Goal: Check status: Check status

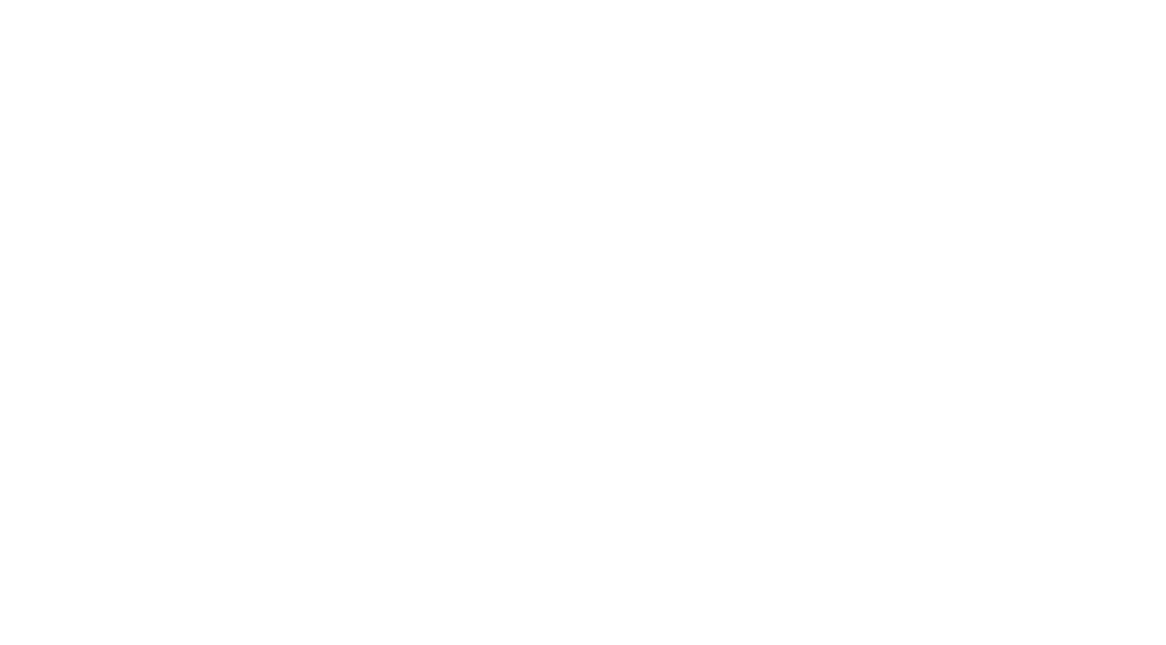
select select "100"
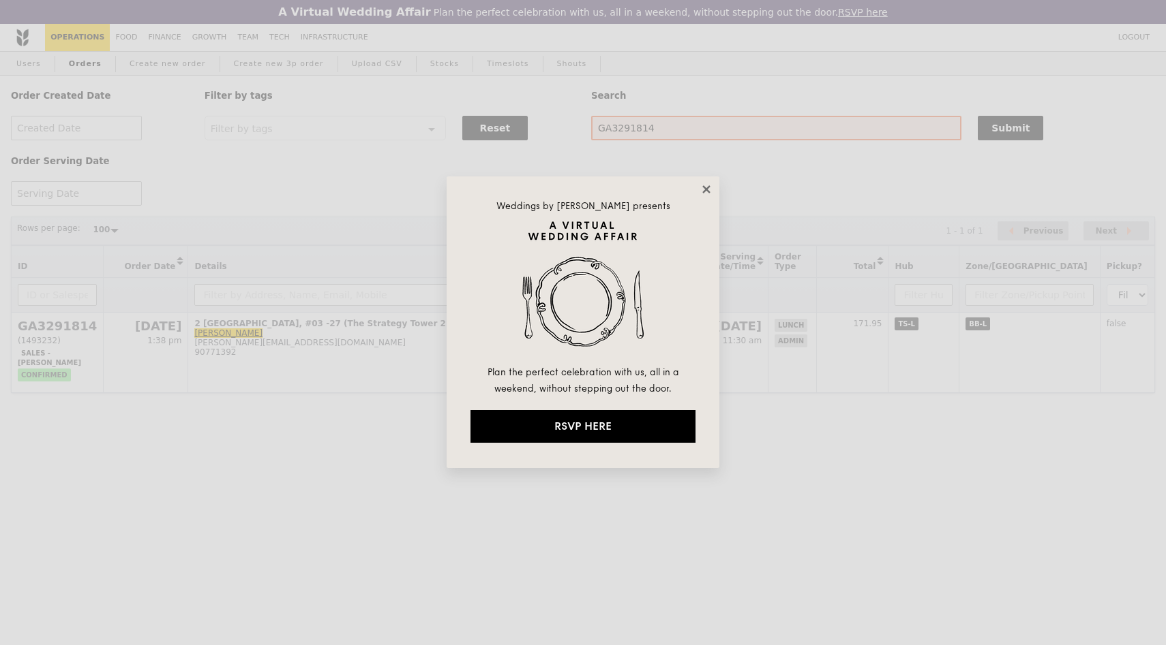
click at [709, 186] on icon at bounding box center [705, 188] width 7 height 7
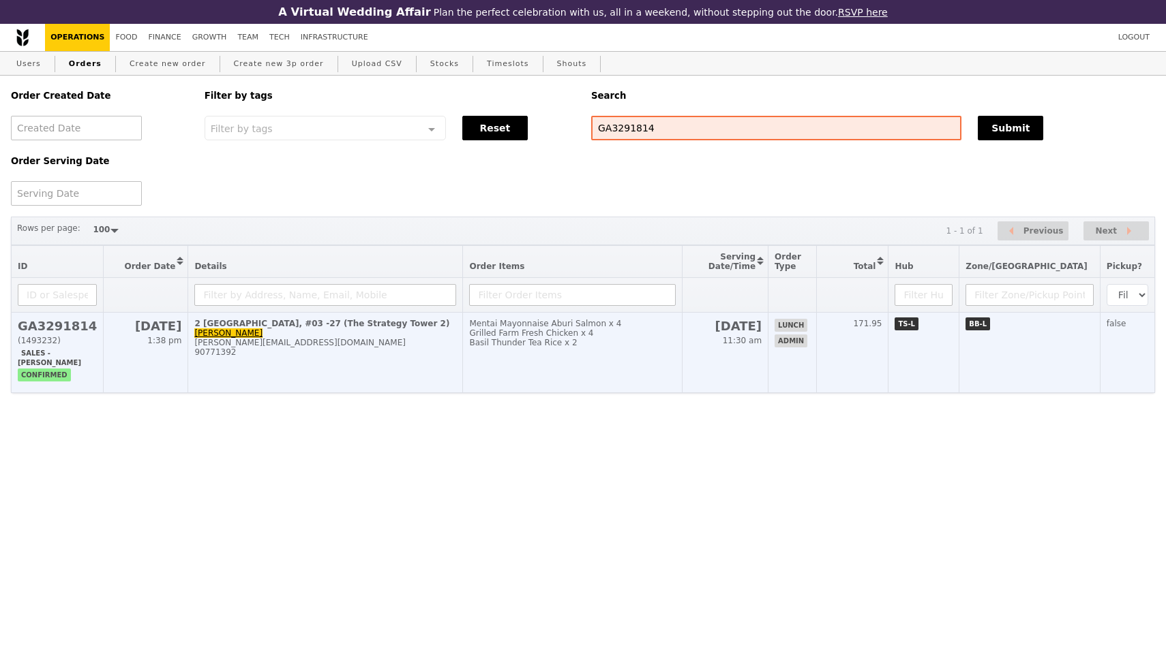
click at [309, 326] on div "2 [GEOGRAPHIC_DATA], #03 -27 (The Strategy Tower 2)" at bounding box center [325, 324] width 262 height 10
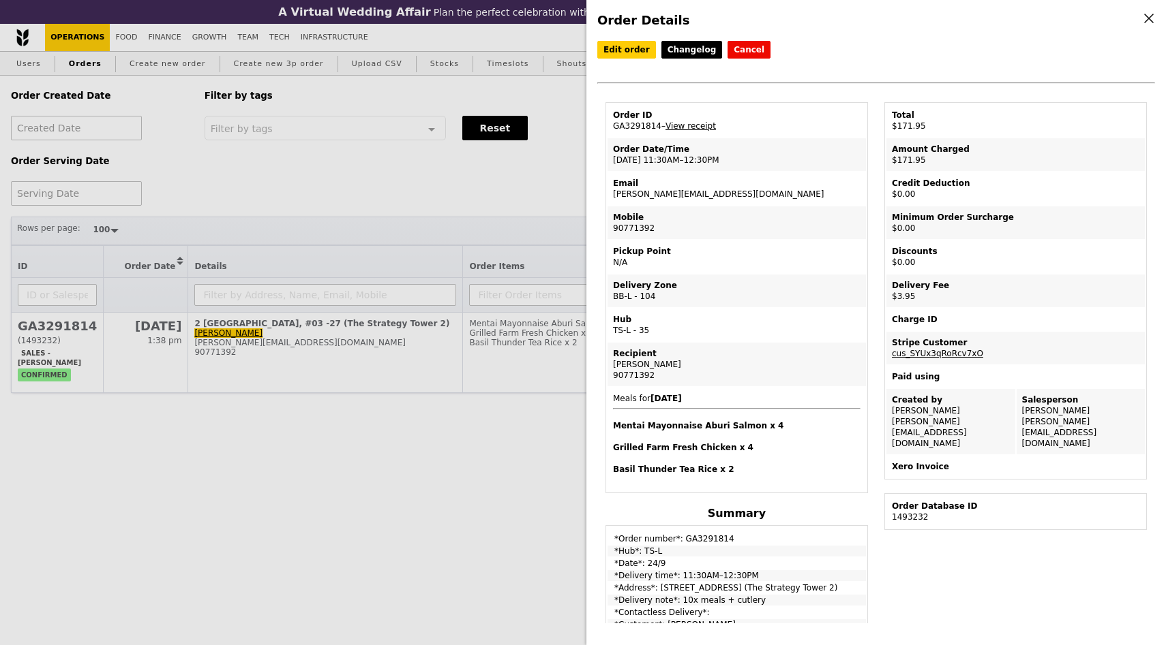
click at [459, 521] on div "Order Details Edit order Changelog Cancel Order ID GA3291814 – View receipt Ord…" at bounding box center [583, 322] width 1166 height 645
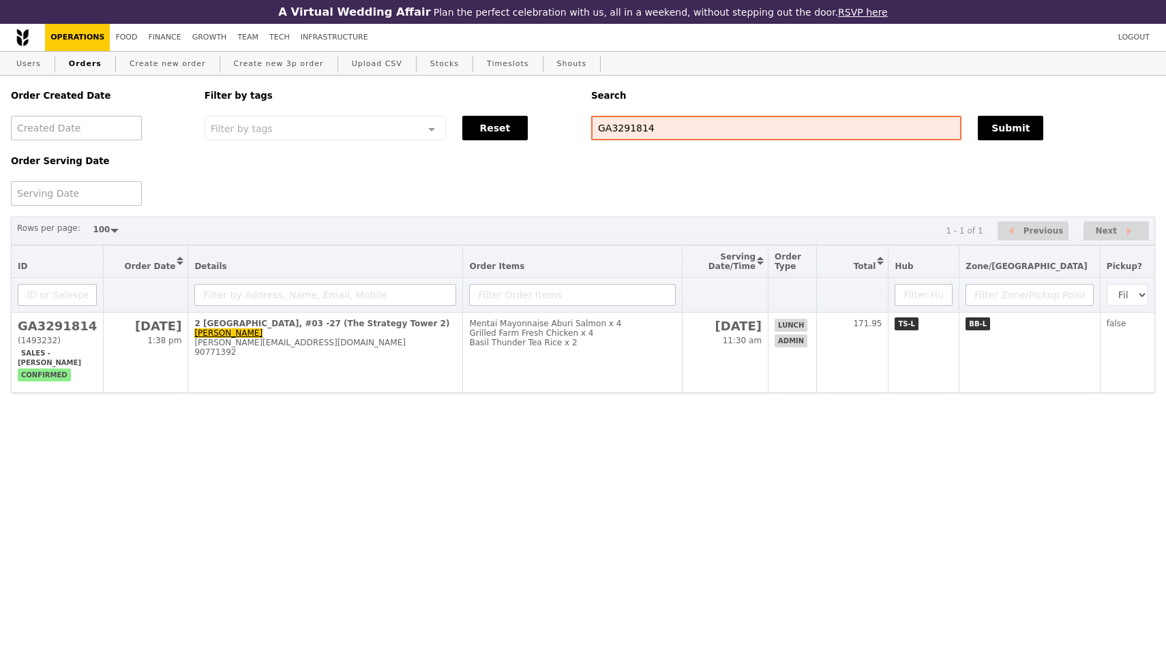
click at [272, 418] on html "A Virtual Wedding Affair Plan the perfect celebration with us, all in a weekend…" at bounding box center [583, 224] width 1166 height 448
click at [310, 301] on input "text" at bounding box center [325, 295] width 262 height 22
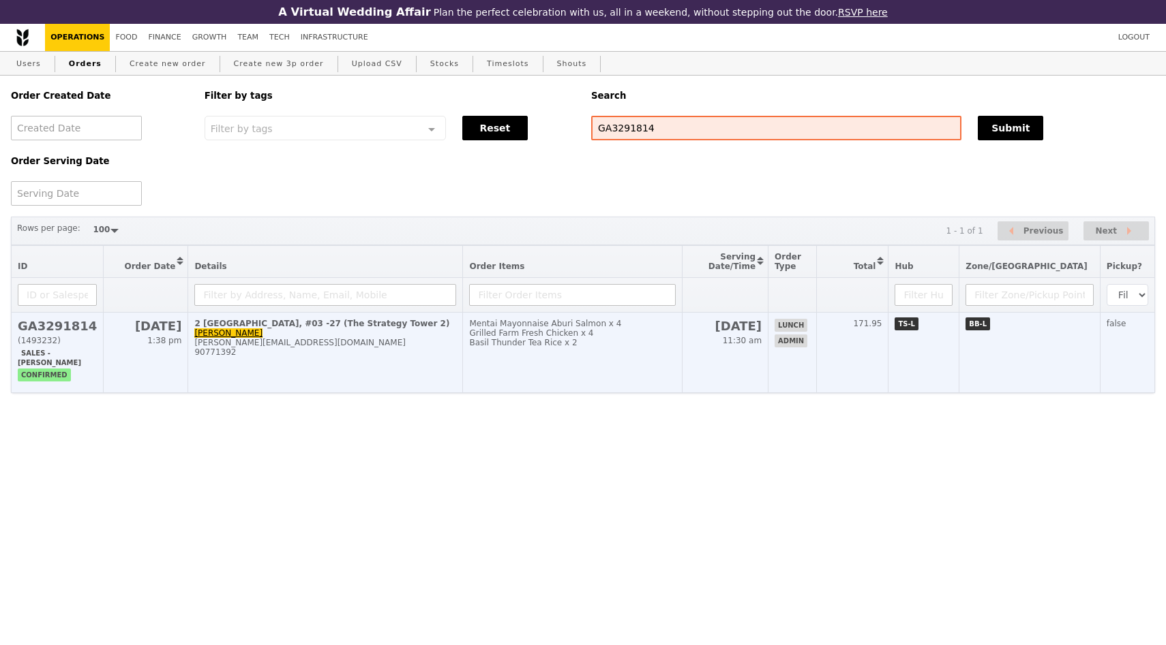
click at [300, 325] on div "2 [GEOGRAPHIC_DATA], #03 -27 (The Strategy Tower 2)" at bounding box center [325, 324] width 262 height 10
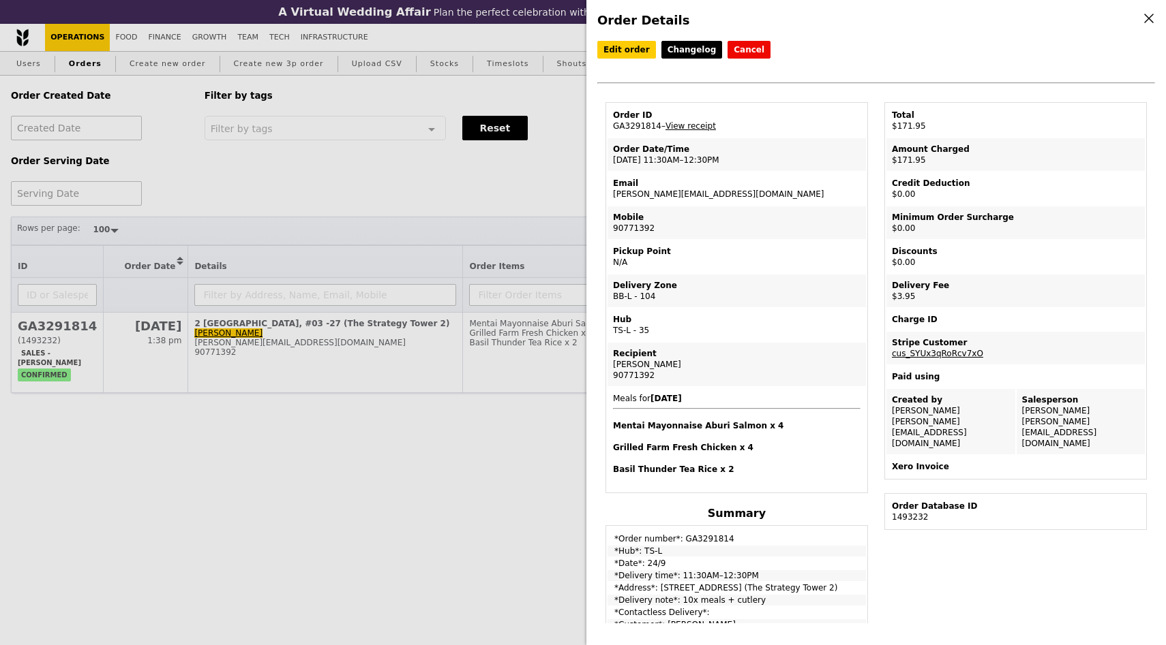
click at [751, 192] on td "Email nathalie.suacito@rovisys.com" at bounding box center [736, 188] width 258 height 33
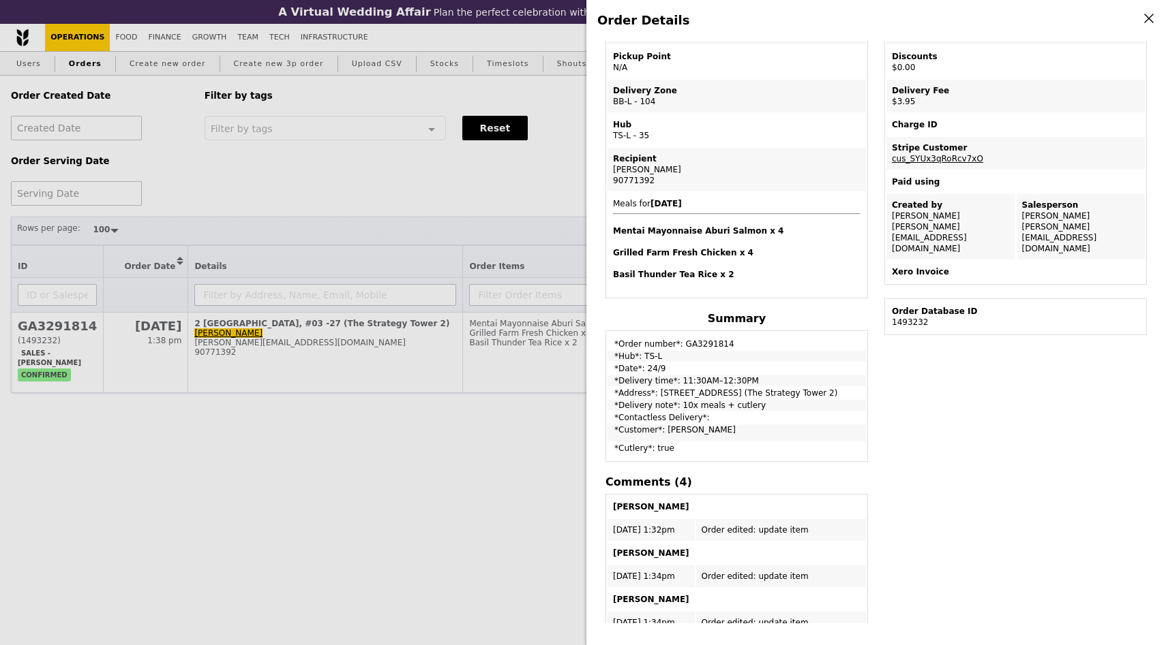
scroll to position [392, 0]
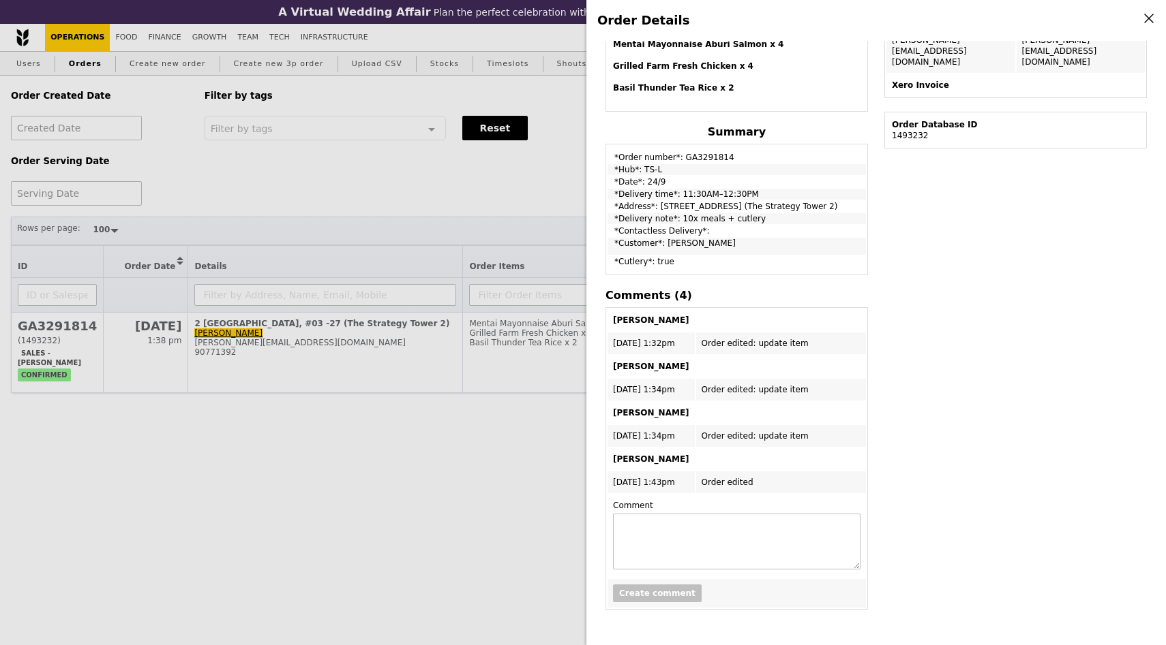
click at [759, 202] on td "*Address*: [STREET_ADDRESS] (The Strategy Tower 2)" at bounding box center [736, 206] width 258 height 11
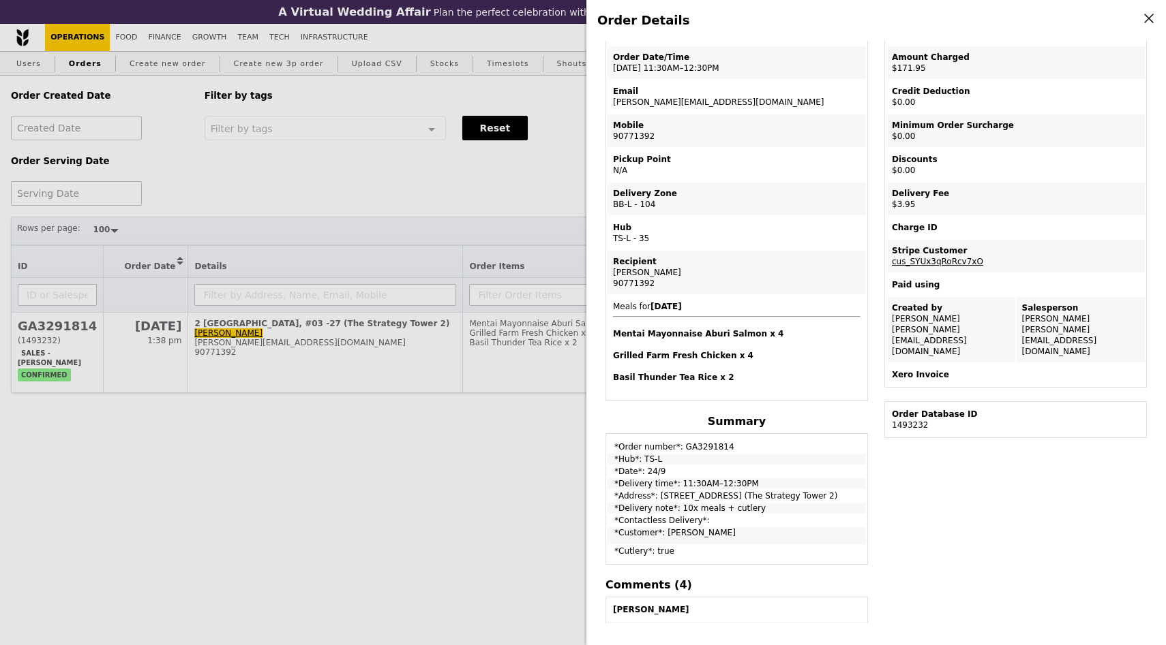
scroll to position [0, 0]
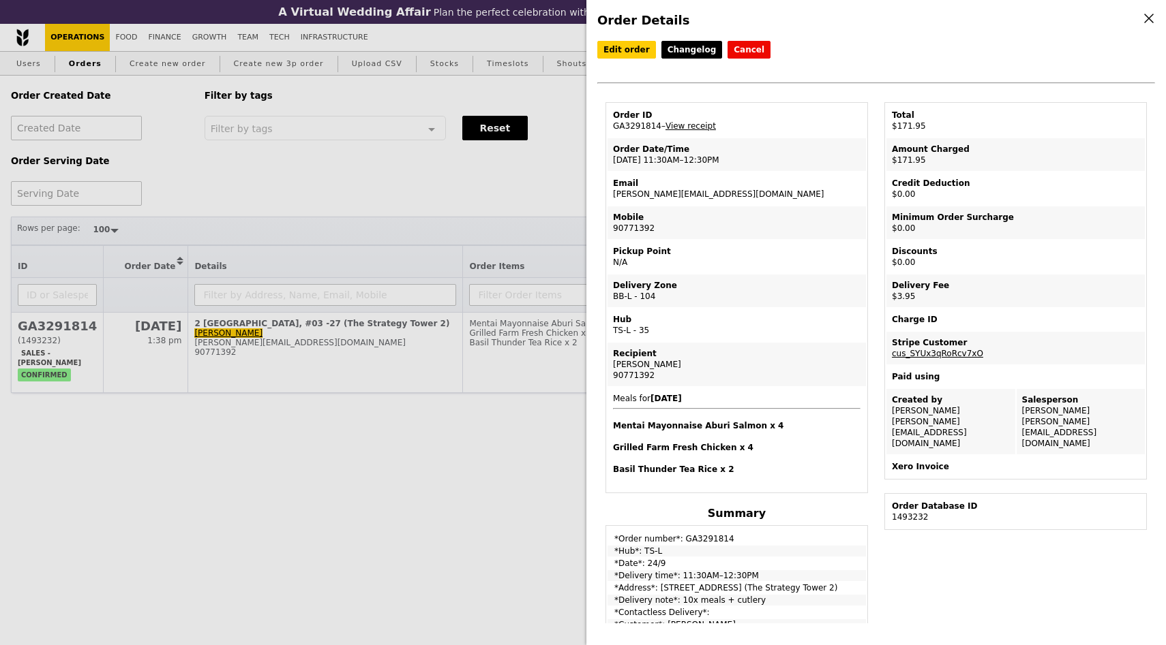
click at [759, 202] on td "Email nathalie.suacito@rovisys.com" at bounding box center [736, 188] width 258 height 33
click at [687, 52] on link "Changelog" at bounding box center [691, 50] width 61 height 18
click at [707, 192] on td "Email nathalie.suacito@rovisys.com" at bounding box center [736, 188] width 258 height 33
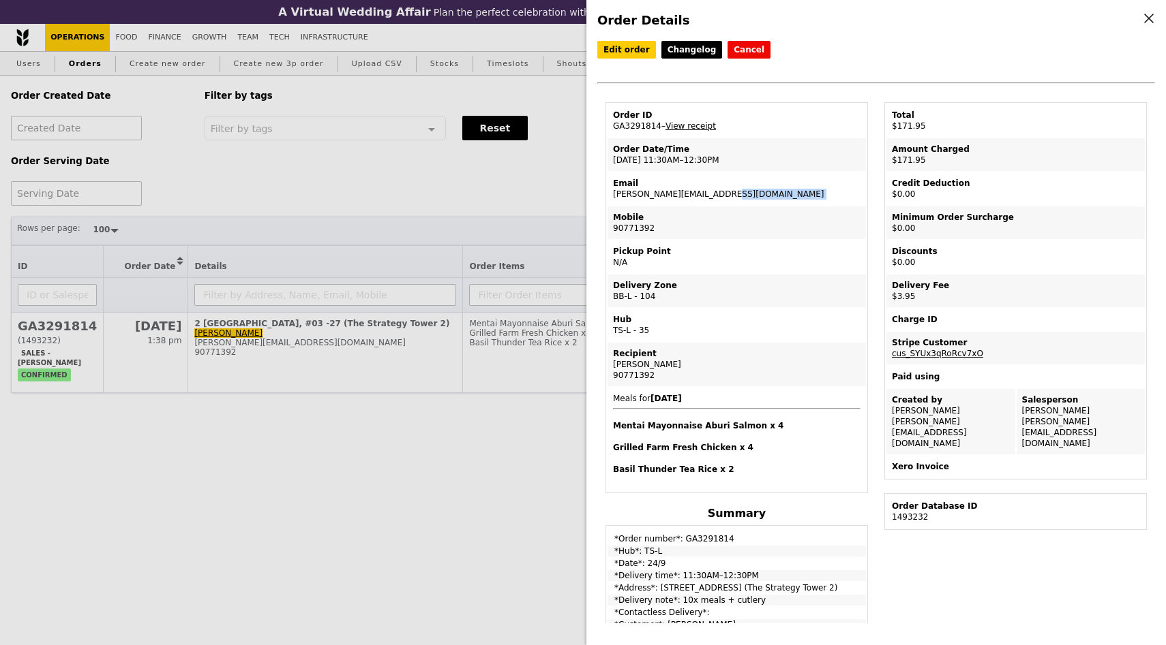
copy td "[PERSON_NAME][EMAIL_ADDRESS][DOMAIN_NAME]"
click at [771, 214] on div "Mobile" at bounding box center [736, 217] width 247 height 11
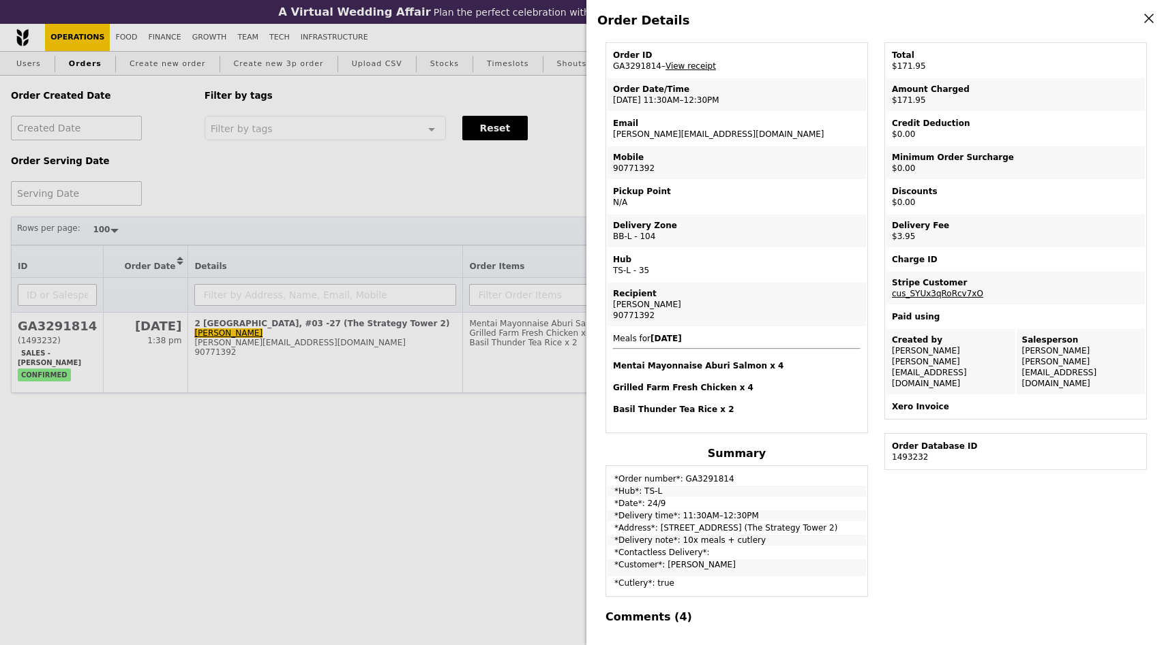
click at [680, 63] on link "View receipt" at bounding box center [690, 66] width 50 height 10
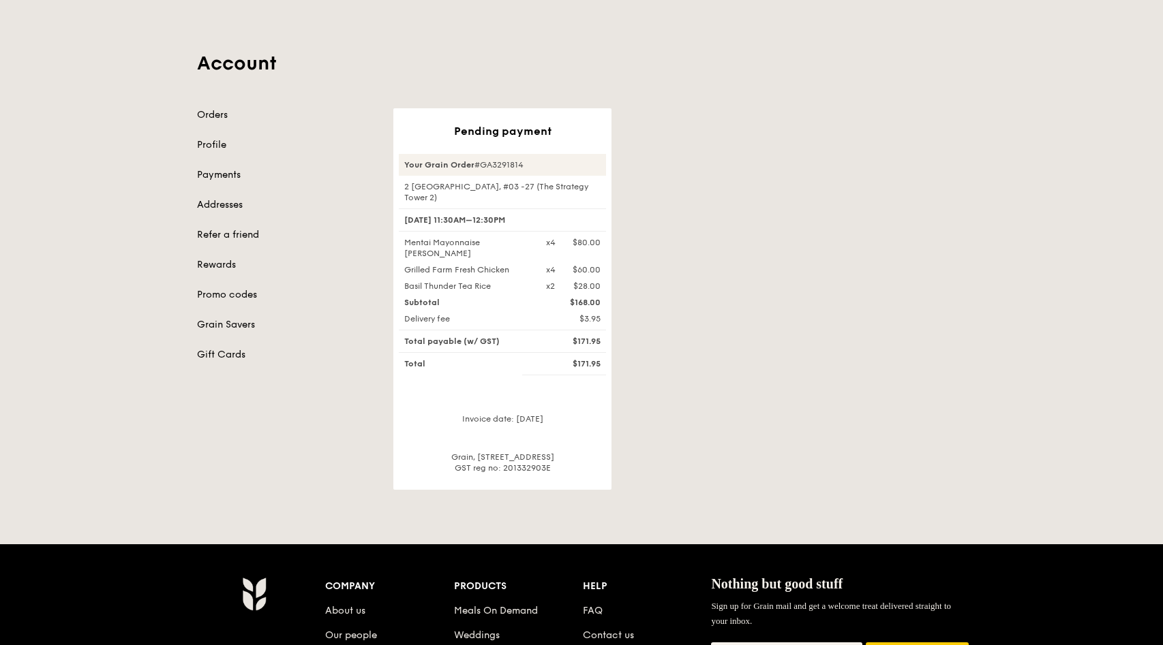
scroll to position [85, 0]
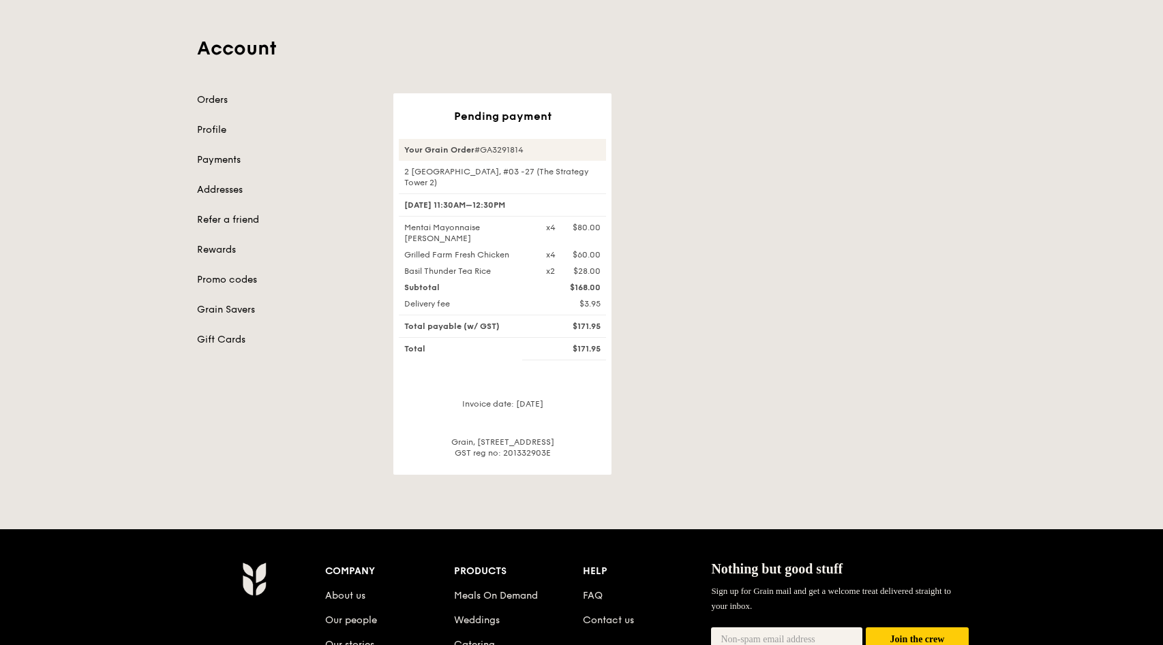
click at [473, 420] on div "Your Grain Order #GA3291814 [GEOGRAPHIC_DATA], #03 -27 (The Strategy Tower 2) […" at bounding box center [502, 299] width 207 height 320
click at [760, 69] on div "Account Orders Profile Payments Addresses Refer a friend Rewards Promo codes Gr…" at bounding box center [581, 228] width 785 height 493
click at [825, 226] on div "Pending payment Your Grain Order #GA3291814 2 International Business Park, #03 …" at bounding box center [679, 284] width 589 height 382
click at [670, 277] on div "Pending payment Your Grain Order #GA3291814 2 International Business Park, #03 …" at bounding box center [679, 284] width 589 height 382
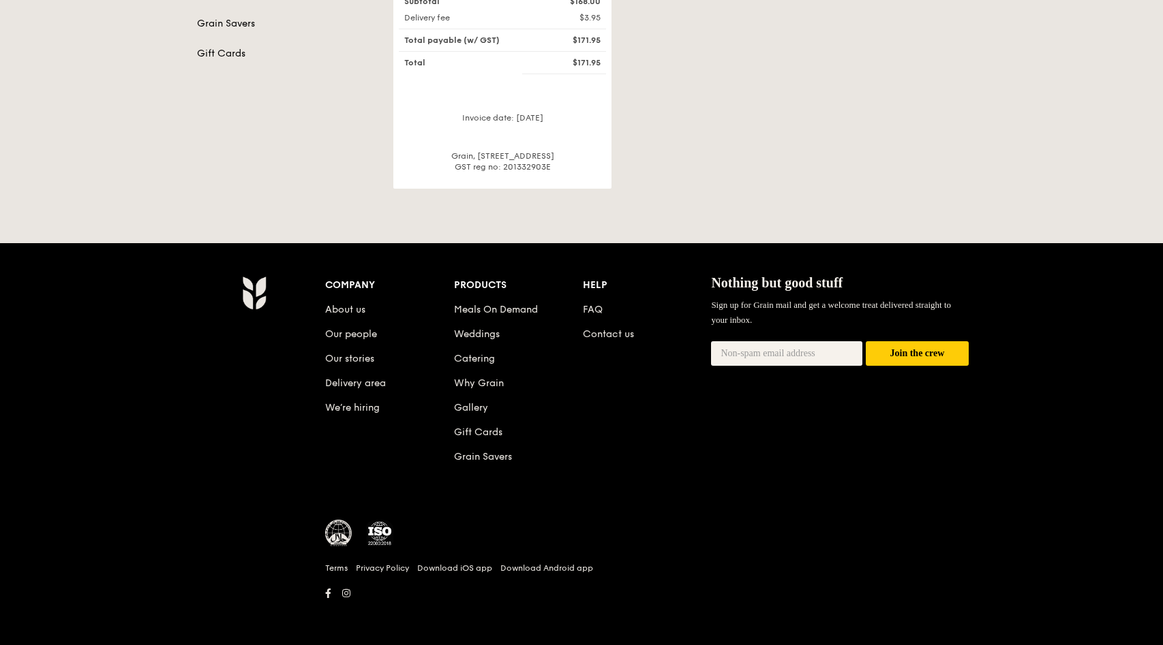
scroll to position [0, 0]
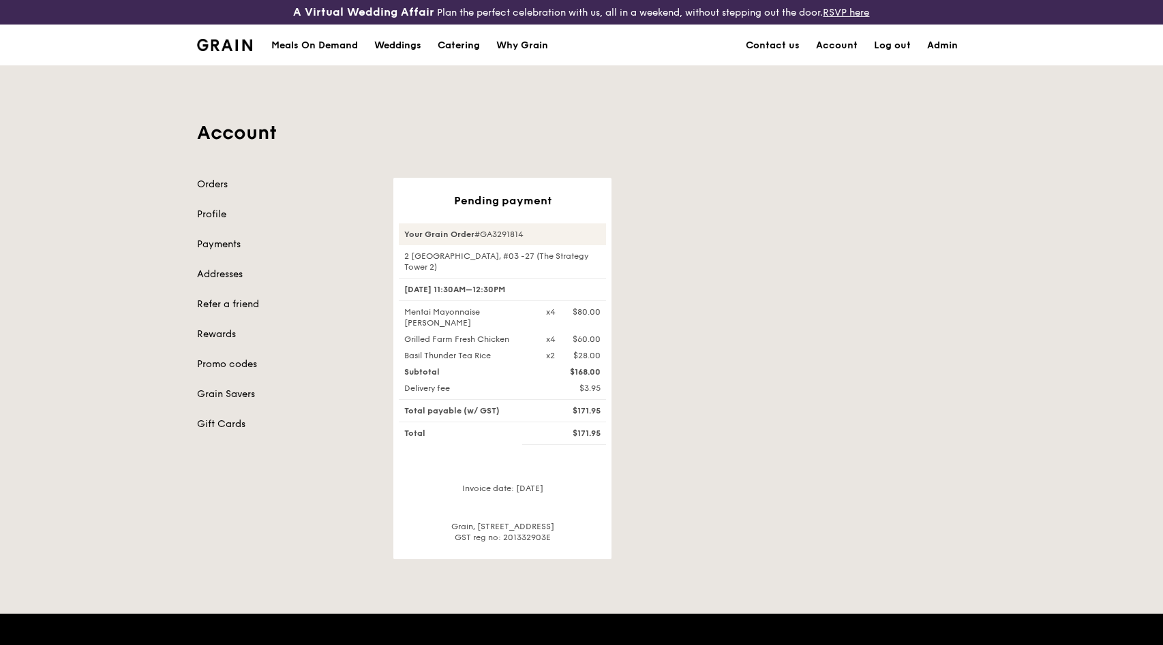
click at [331, 39] on div "Meals On Demand" at bounding box center [314, 45] width 87 height 41
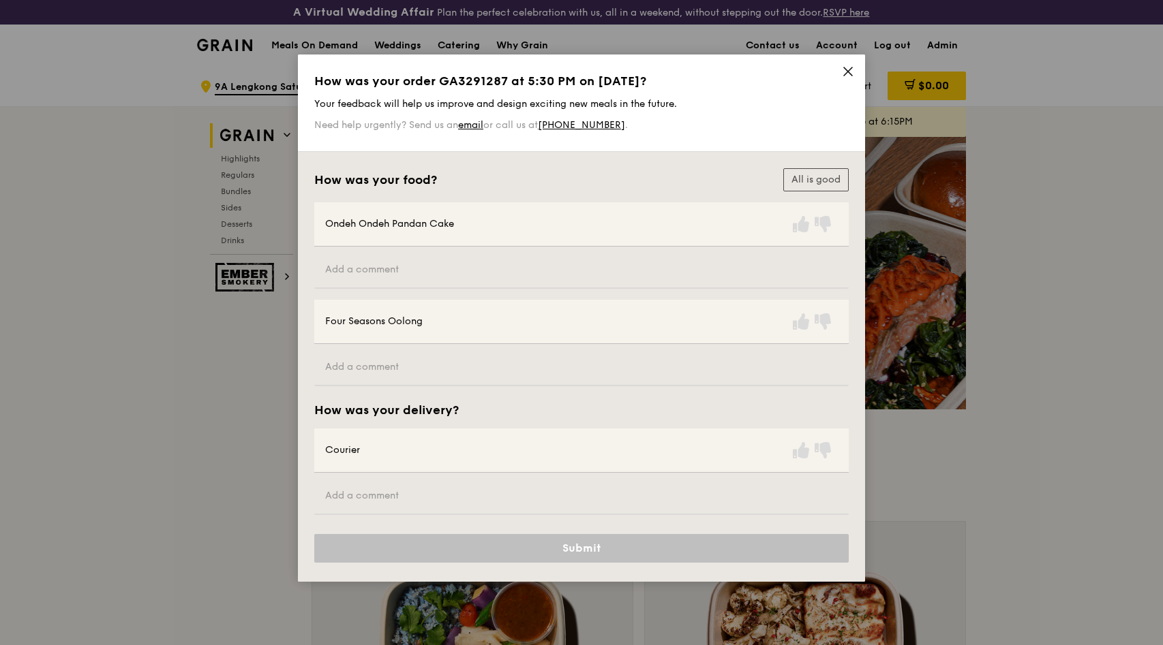
click at [838, 70] on div "How was your order GA3291287 at 5:30 PM on September 22? Your feedback will hel…" at bounding box center [581, 102] width 551 height 75
click at [844, 76] on icon at bounding box center [848, 71] width 8 height 8
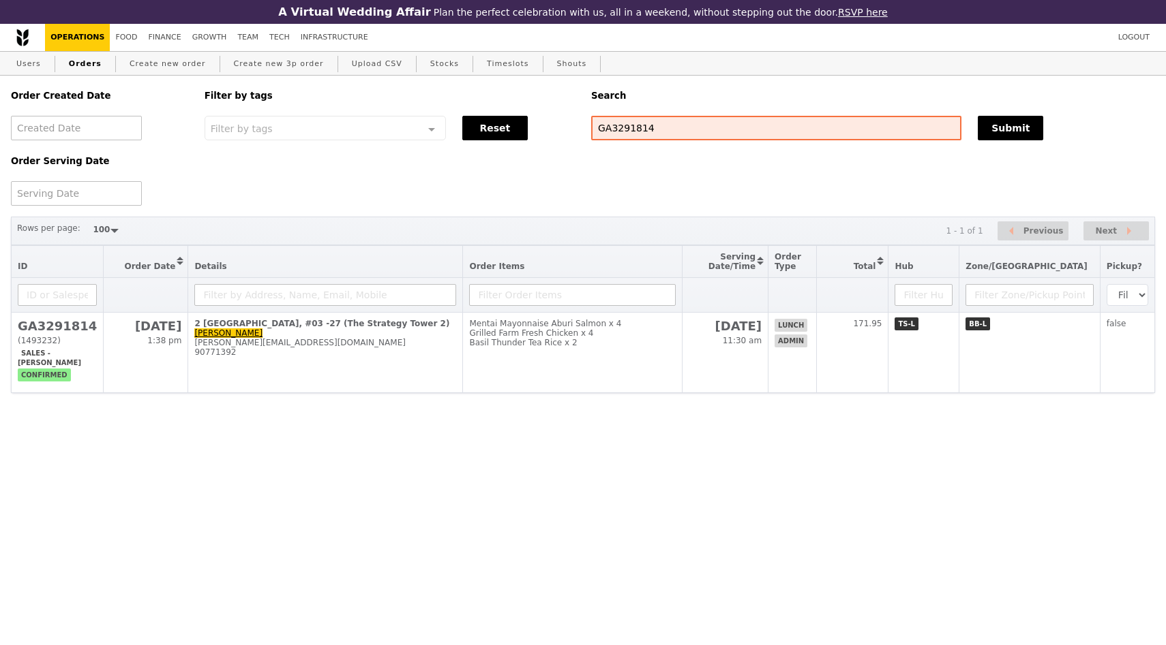
select select "100"
click at [164, 37] on link "Finance" at bounding box center [165, 37] width 44 height 27
select select "100"
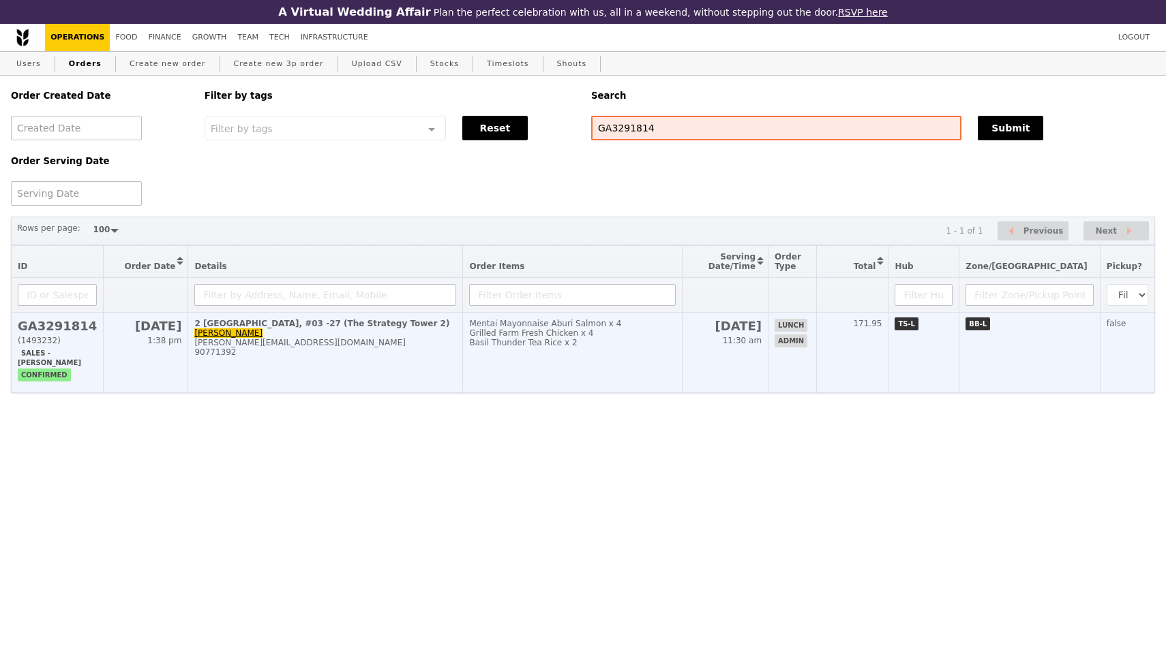
click at [369, 378] on td "2 [GEOGRAPHIC_DATA], #03 -27 (The Strategy Tower 2) [PERSON_NAME] [PERSON_NAME]…" at bounding box center [325, 353] width 275 height 80
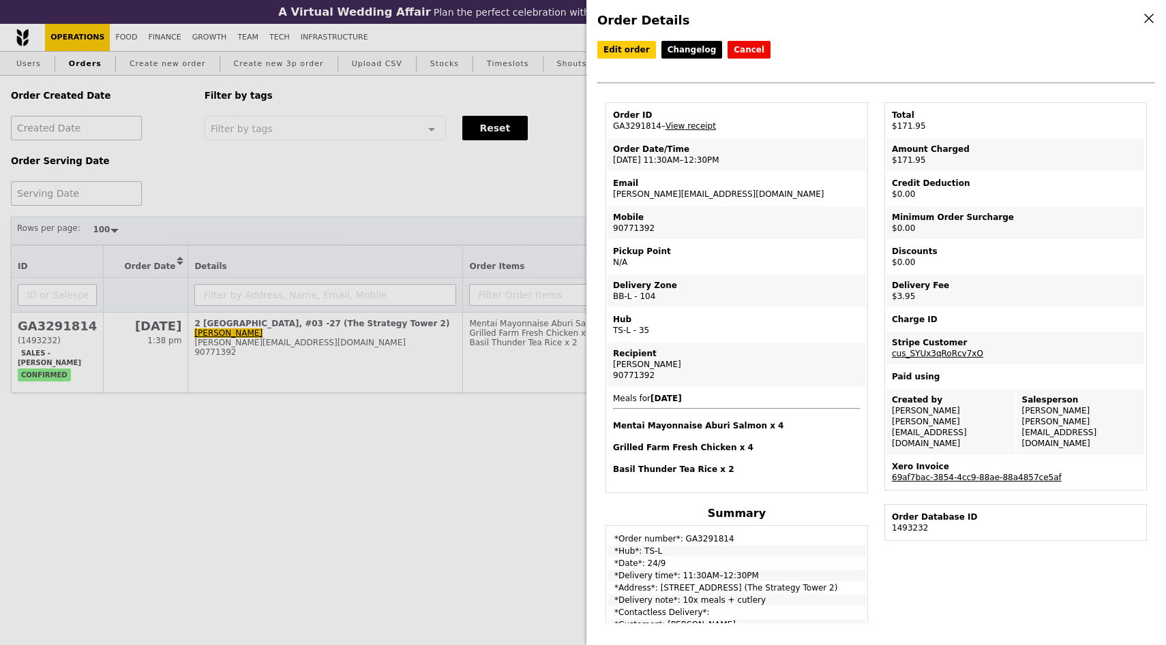
click at [911, 473] on link "69af7bac-3854-4cc9-88ae-88a4857ce5af" at bounding box center [977, 478] width 170 height 10
